Goal: Information Seeking & Learning: Learn about a topic

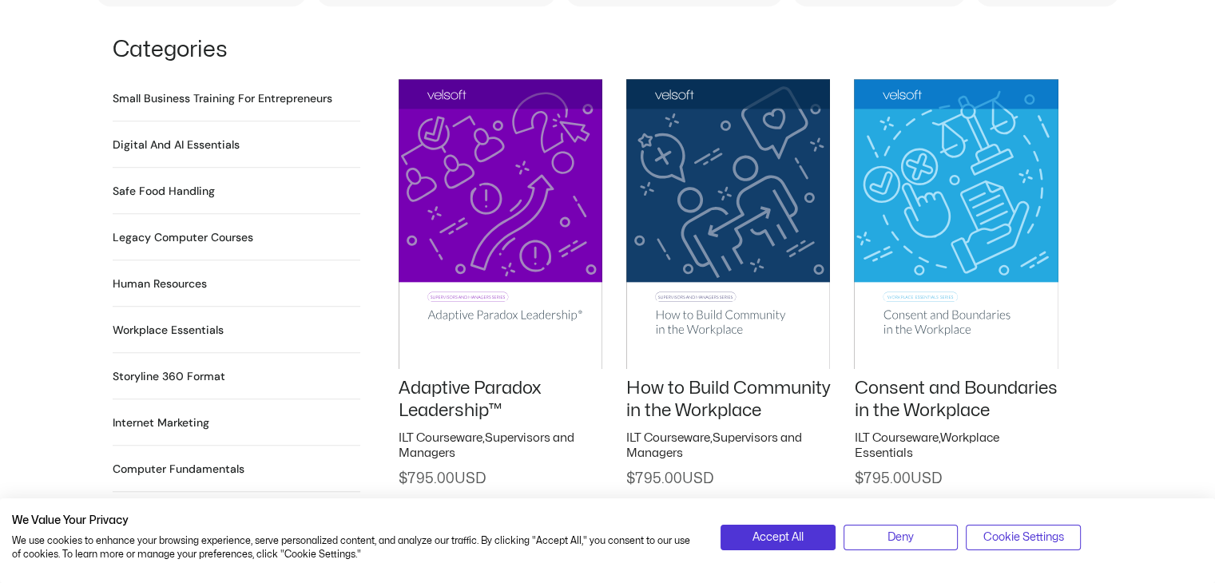
scroll to position [1102, 0]
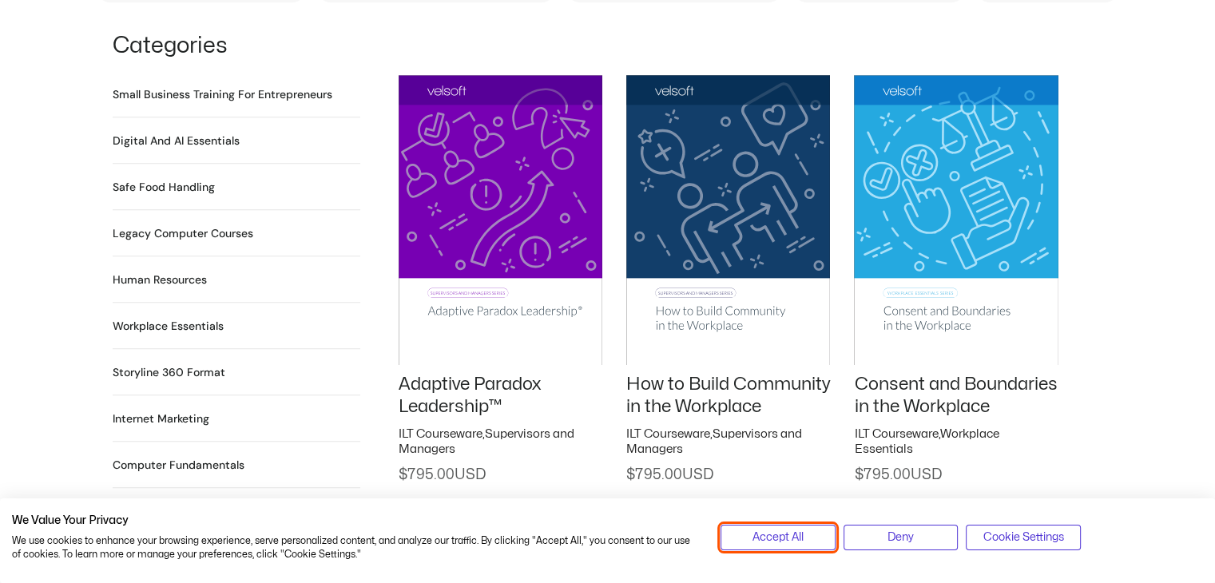
click at [768, 536] on span "Accept All" at bounding box center [777, 538] width 51 height 18
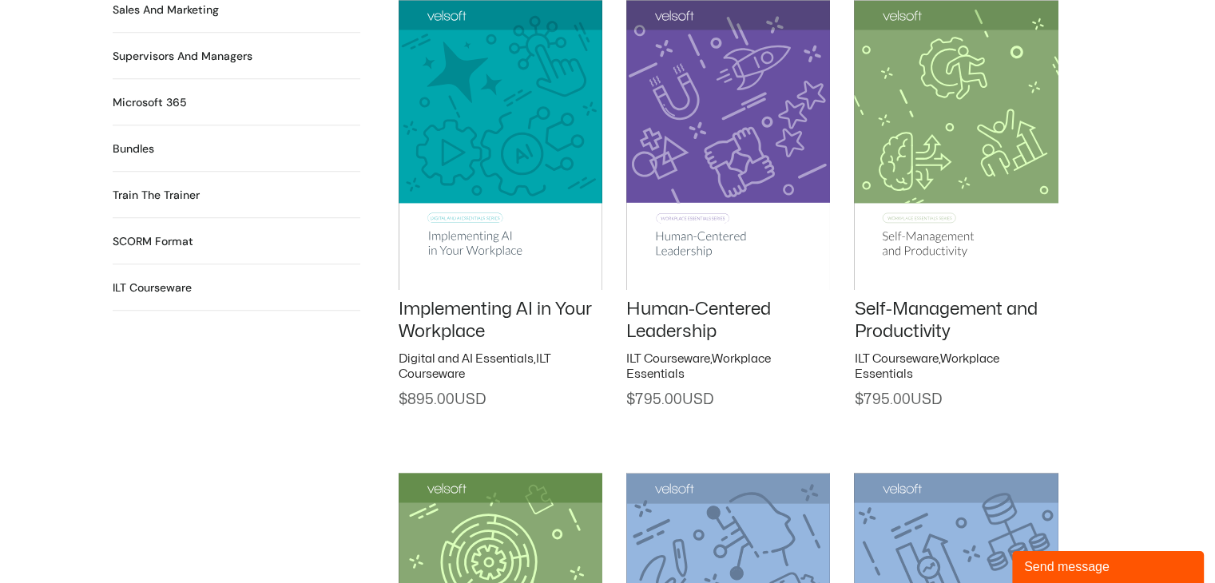
scroll to position [1651, 0]
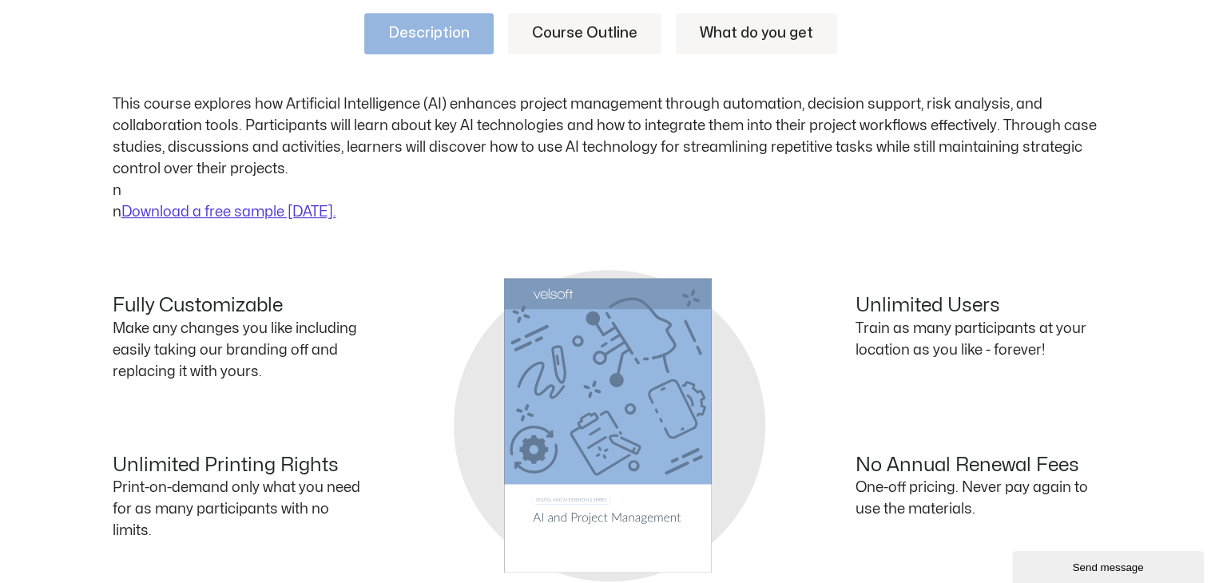
scroll to position [714, 0]
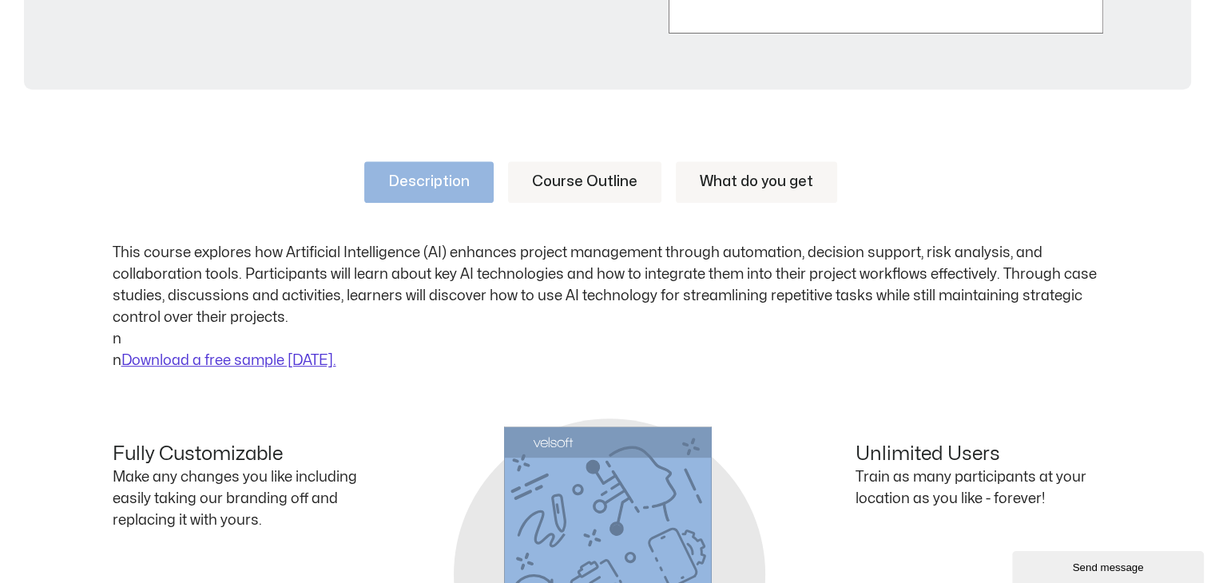
click at [569, 181] on link "Course Outline" at bounding box center [584, 182] width 153 height 42
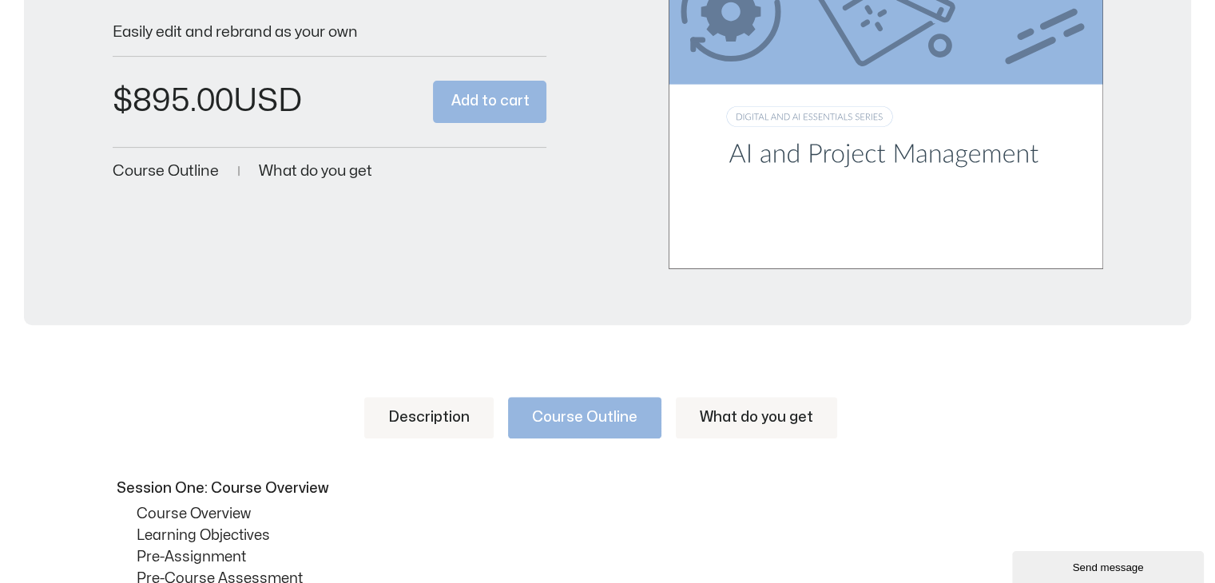
scroll to position [457, 0]
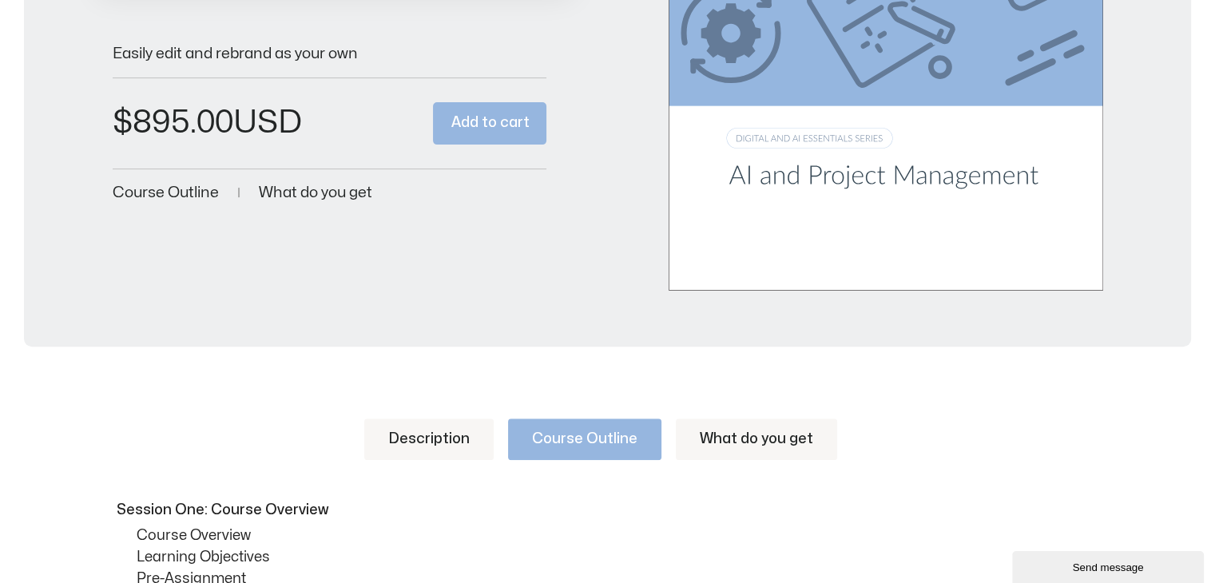
click at [751, 443] on link "What do you get" at bounding box center [756, 440] width 161 height 42
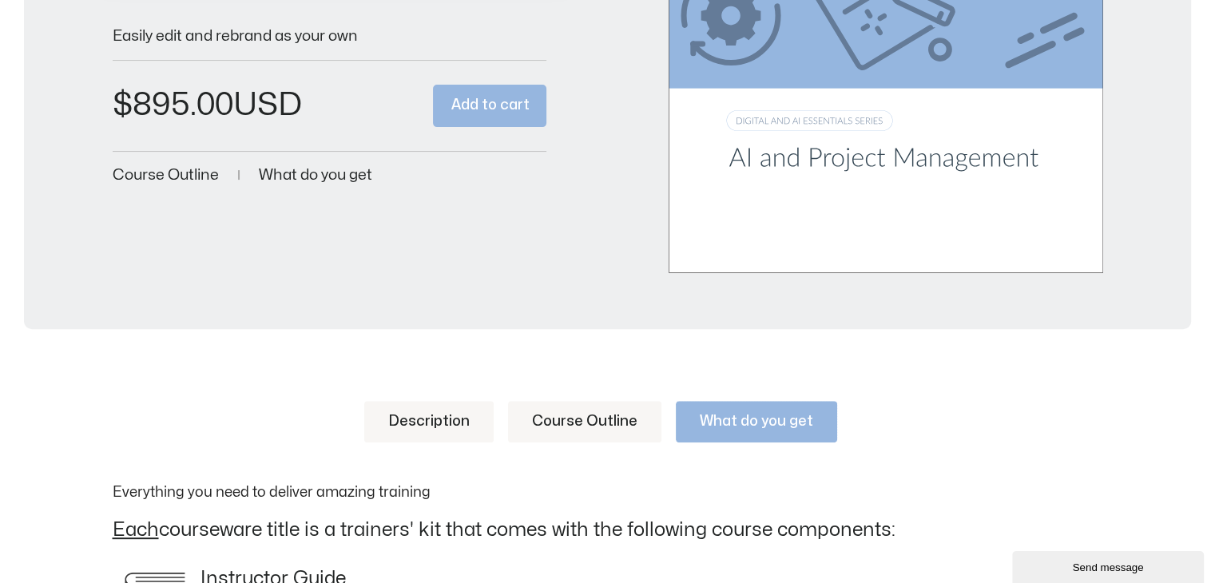
scroll to position [473, 0]
click at [542, 403] on link "Course Outline" at bounding box center [584, 424] width 153 height 42
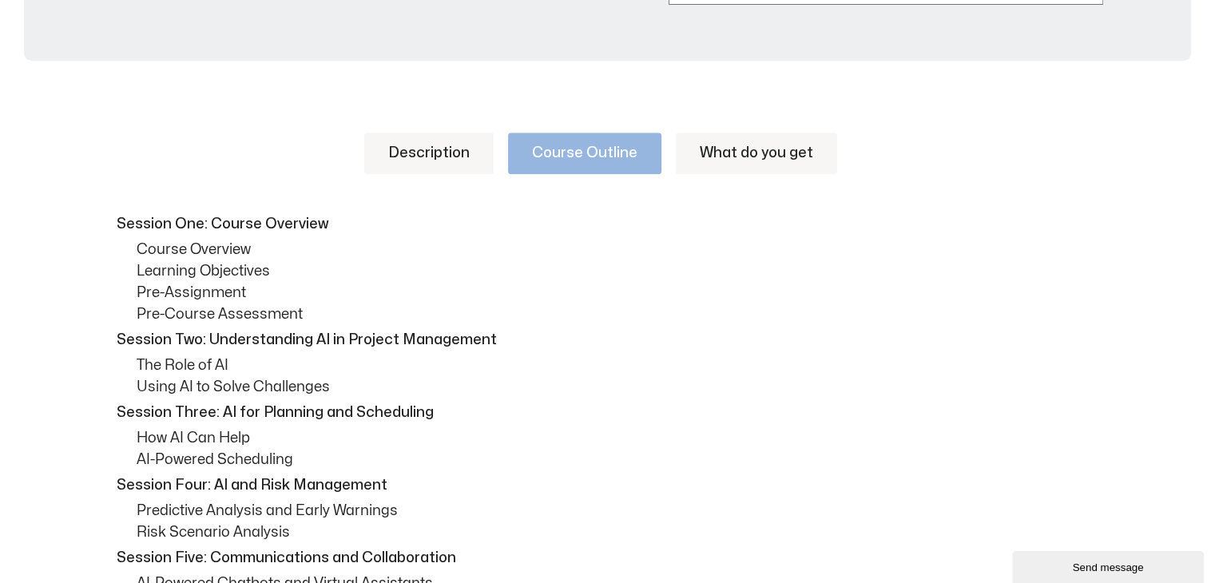
scroll to position [741, 0]
click at [457, 164] on link "Description" at bounding box center [428, 155] width 129 height 42
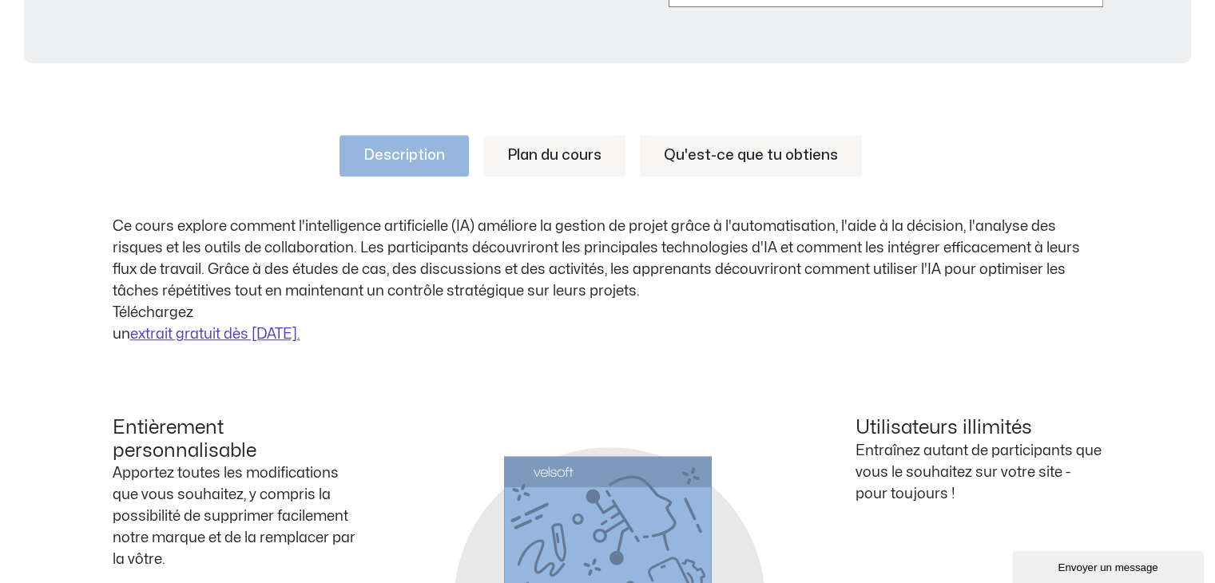
scroll to position [744, 0]
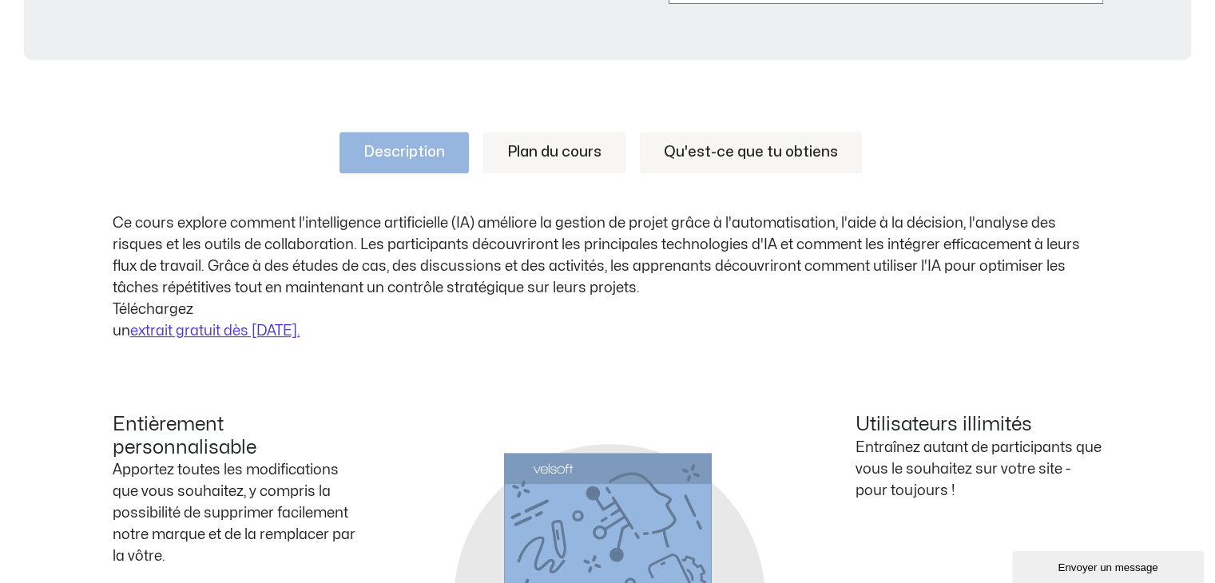
click at [239, 181] on div "Description Plan du cours Qu'est-ce que tu obtiens Ce cours explore comment l'i…" at bounding box center [608, 237] width 990 height 210
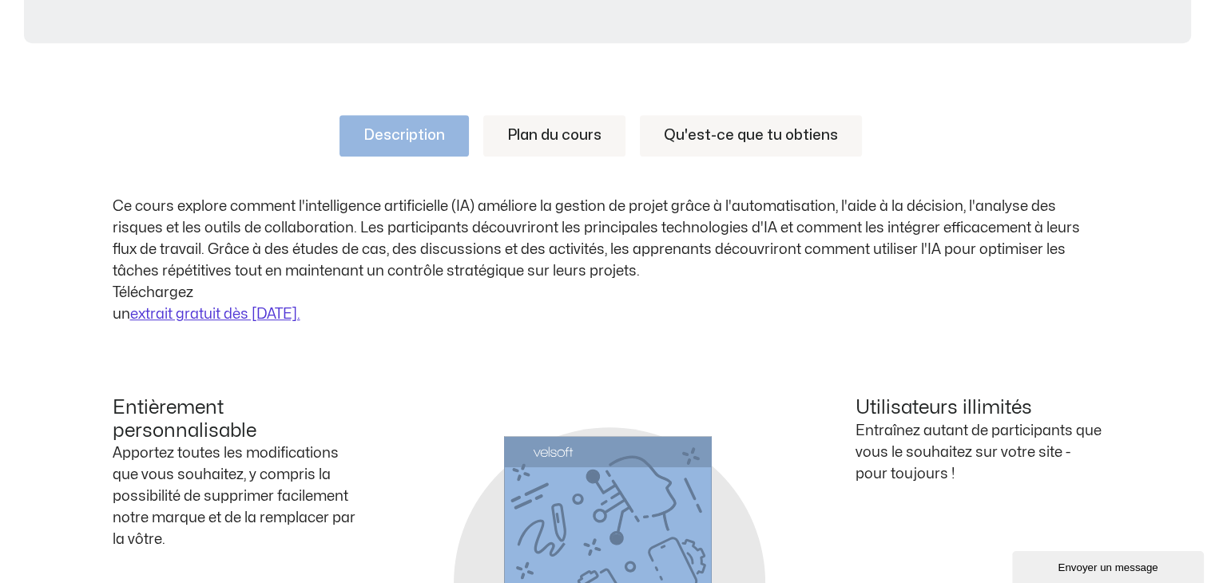
scroll to position [756, 0]
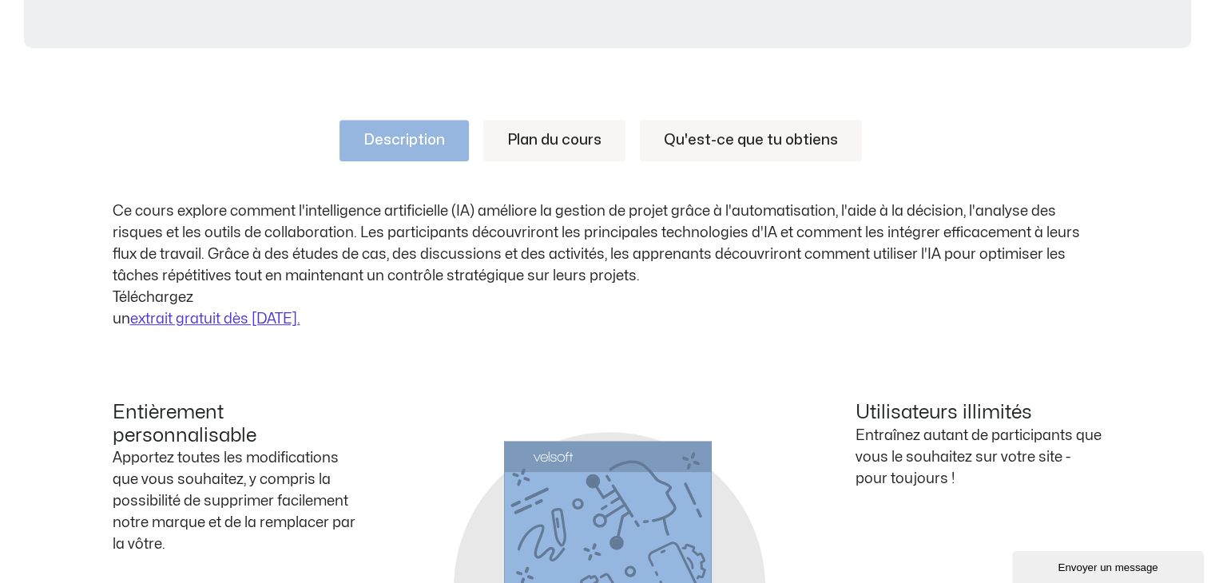
click at [553, 150] on link "Plan du cours" at bounding box center [554, 141] width 142 height 42
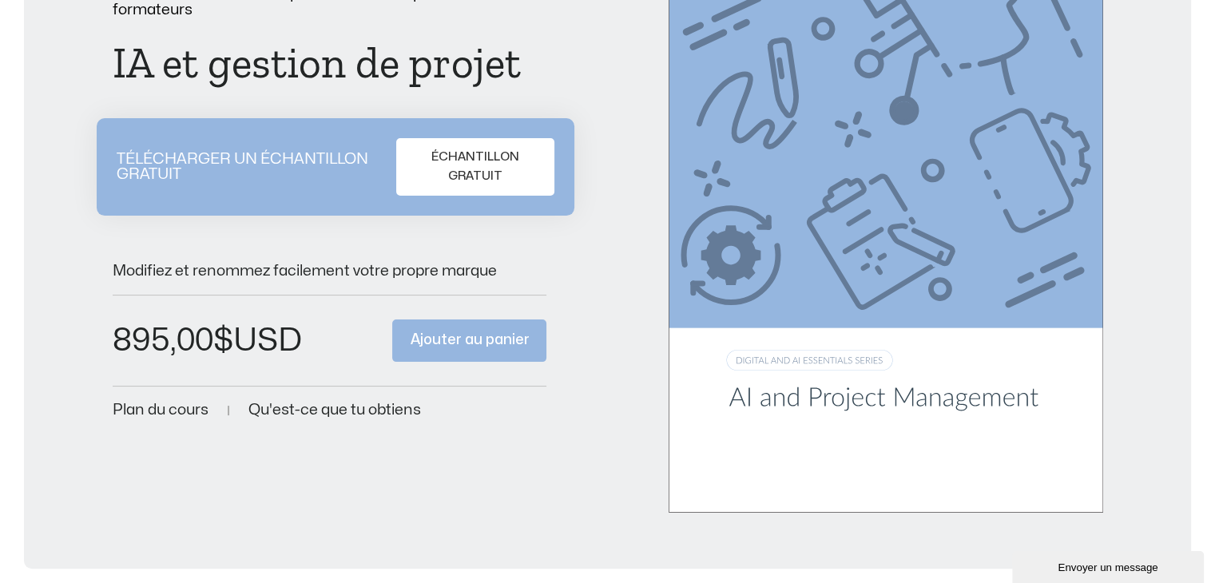
scroll to position [0, 0]
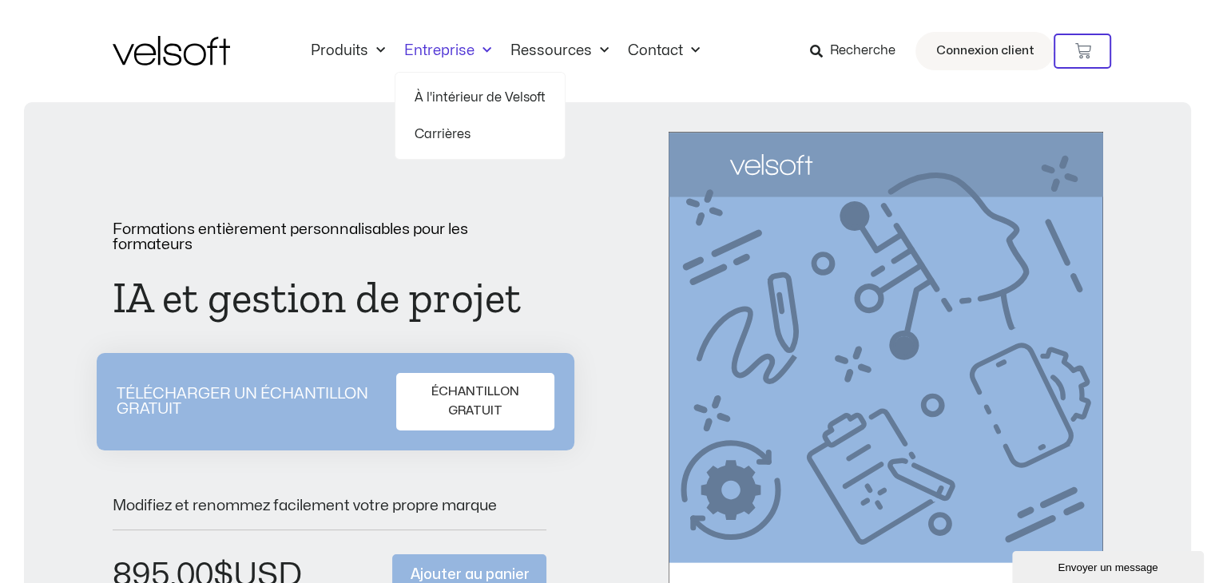
click at [485, 51] on span "Menu" at bounding box center [482, 51] width 17 height 26
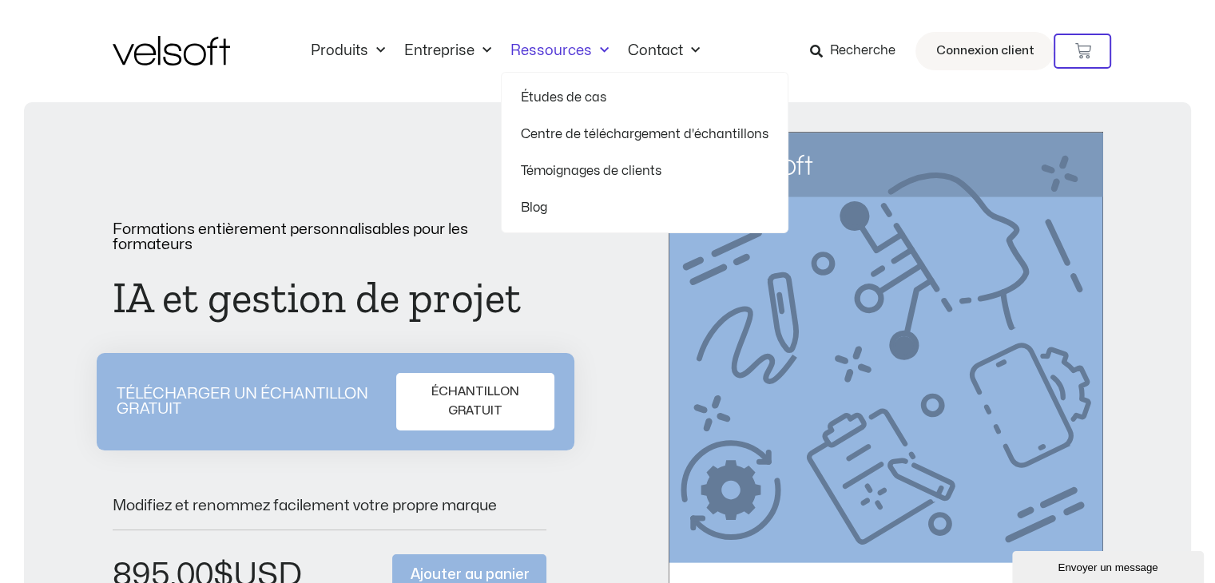
click at [595, 99] on font "Études de cas" at bounding box center [563, 97] width 85 height 13
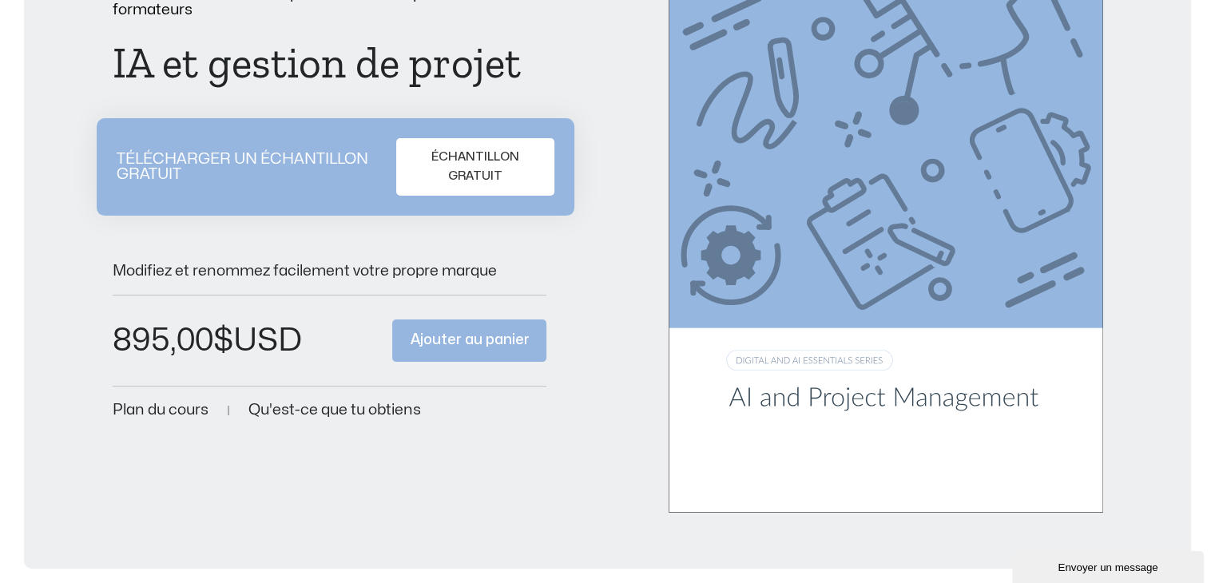
scroll to position [236, 0]
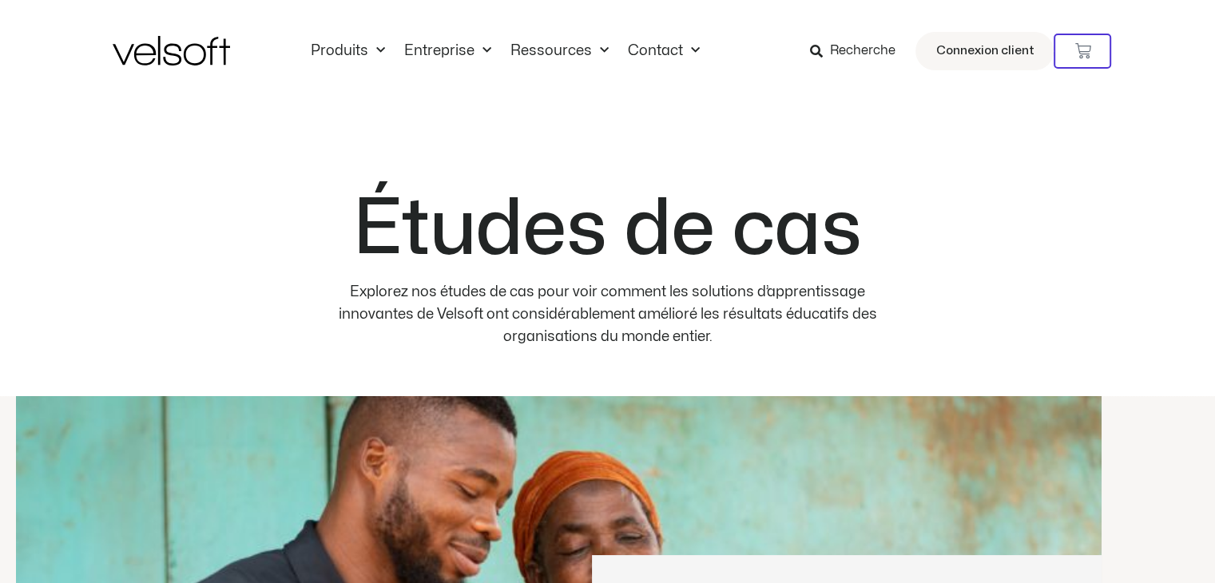
drag, startPoint x: 1009, startPoint y: 145, endPoint x: 1166, endPoint y: 175, distance: 160.1
click at [1166, 175] on div "Études de cas Explorez nos études de cas pour voir comment les solutions d’appr…" at bounding box center [607, 249] width 1215 height 294
